Goal: Navigation & Orientation: Find specific page/section

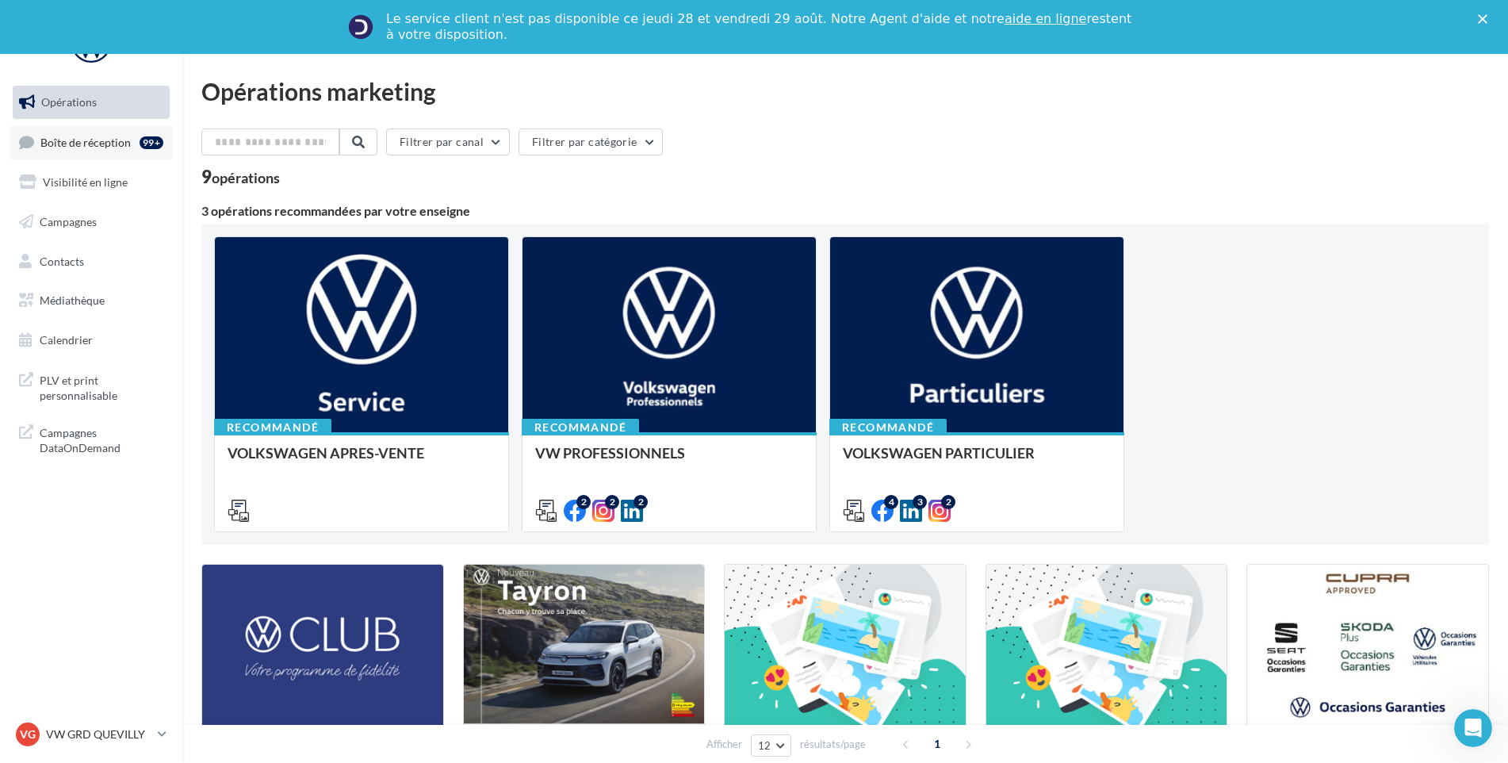
click at [93, 140] on span "Boîte de réception" at bounding box center [85, 141] width 90 height 13
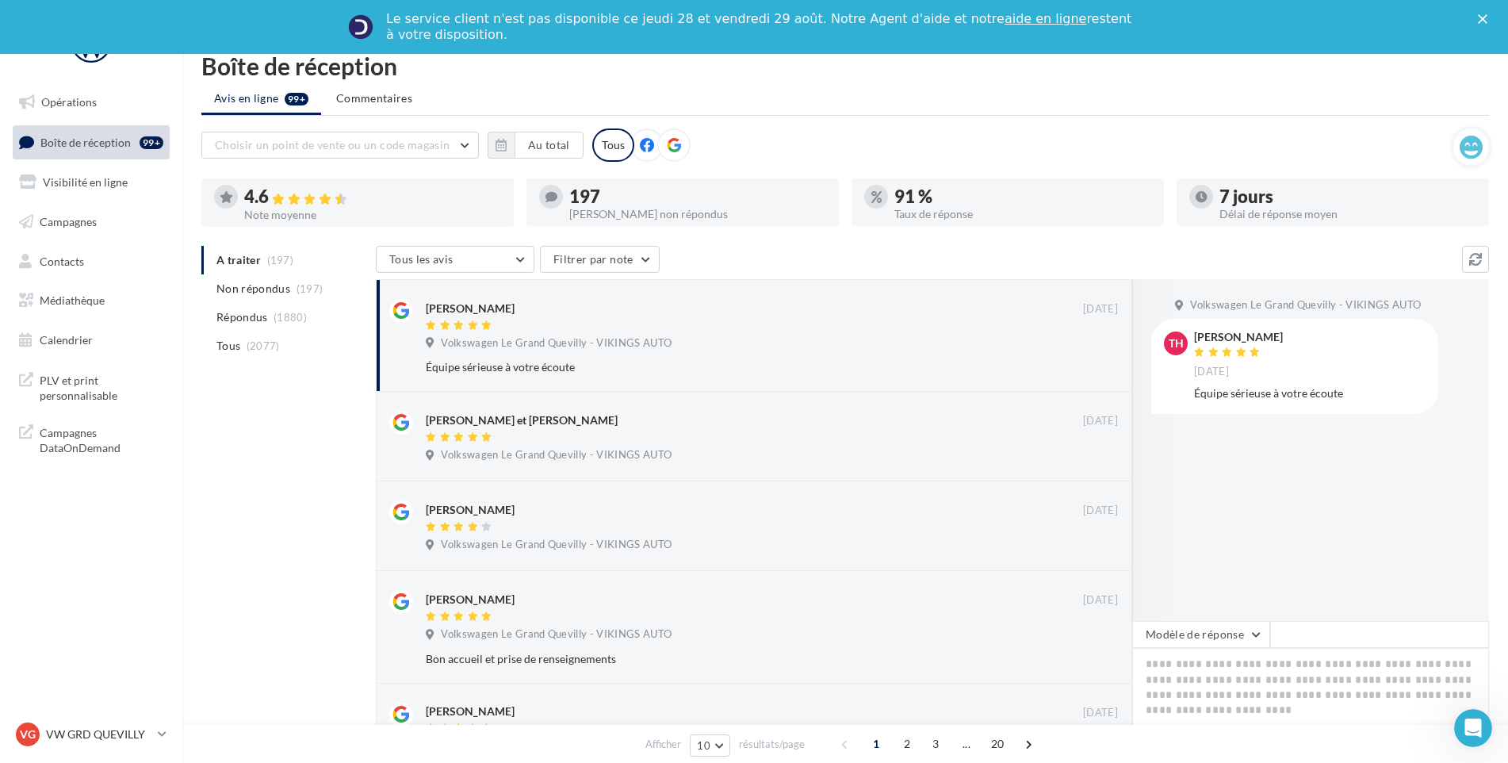
click at [75, 753] on div "VG VW GRD QUEVILLY vw-leg-vau" at bounding box center [91, 741] width 182 height 44
click at [78, 745] on div "VG VW GRD QUEVILLY vw-leg-vau" at bounding box center [84, 735] width 136 height 24
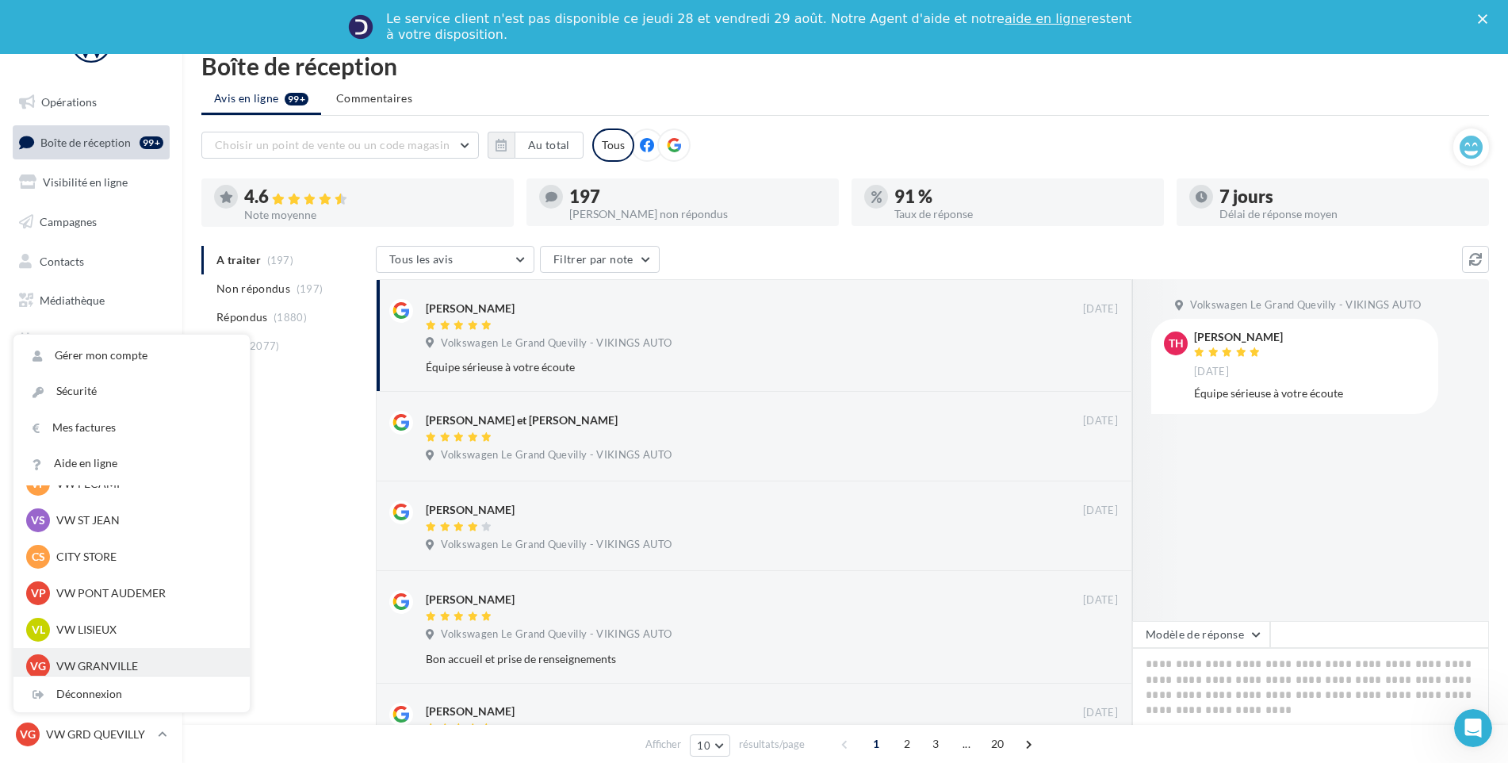
scroll to position [238, 0]
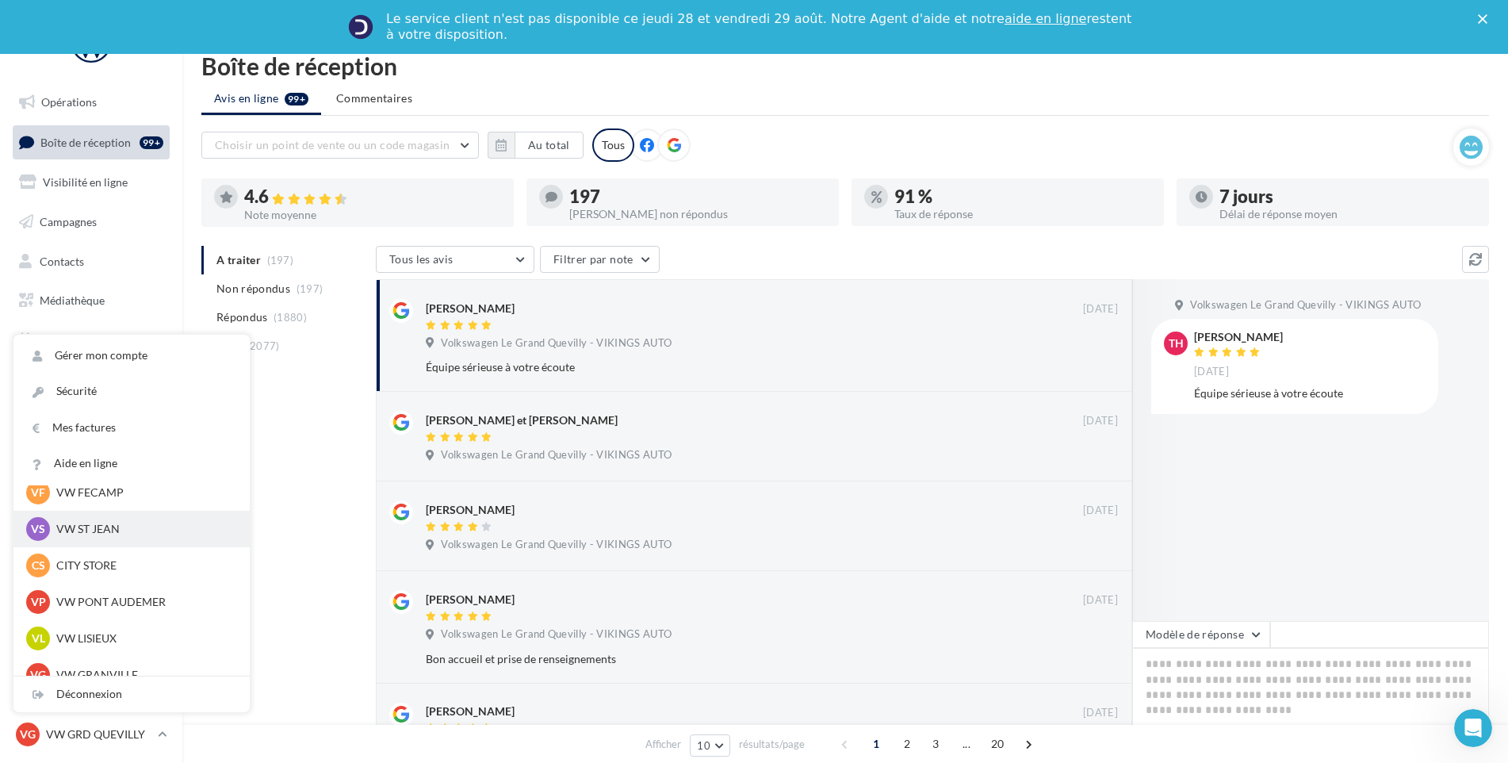
click at [80, 524] on p "VW ST JEAN" at bounding box center [143, 529] width 174 height 16
